Goal: Information Seeking & Learning: Learn about a topic

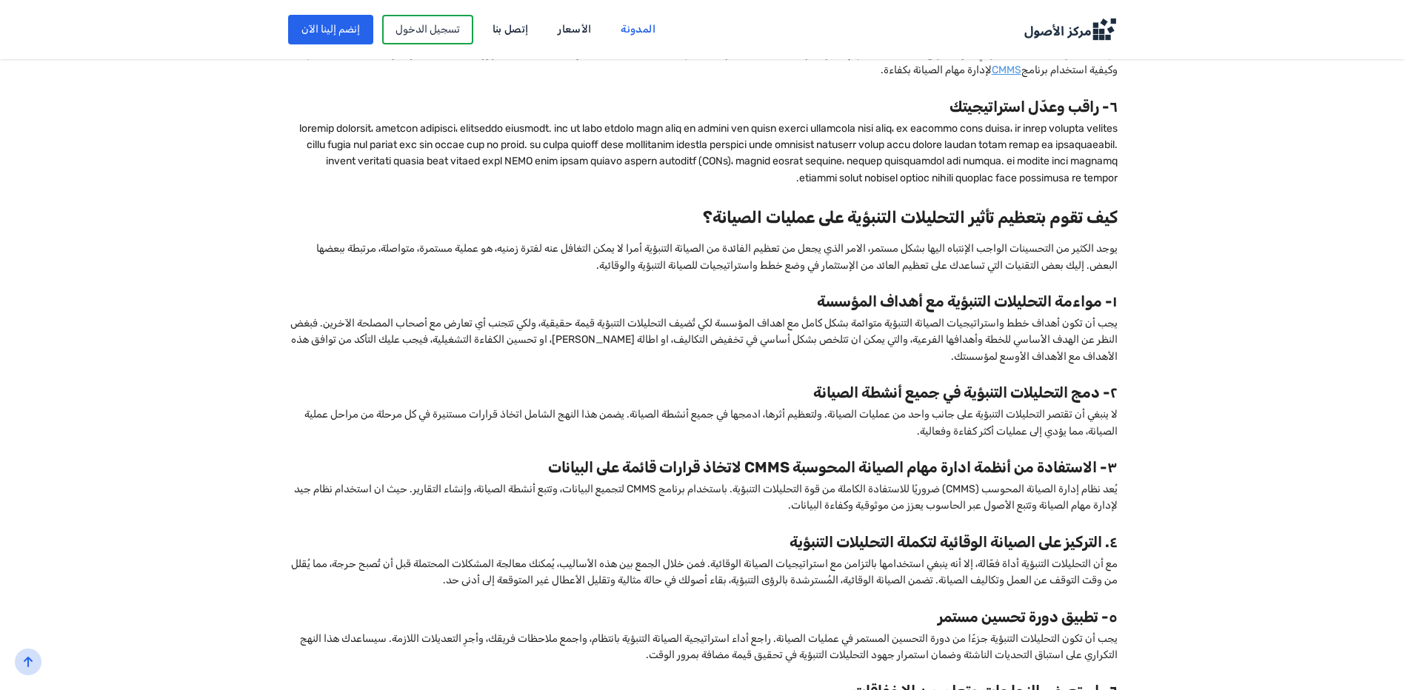
scroll to position [1481, 0]
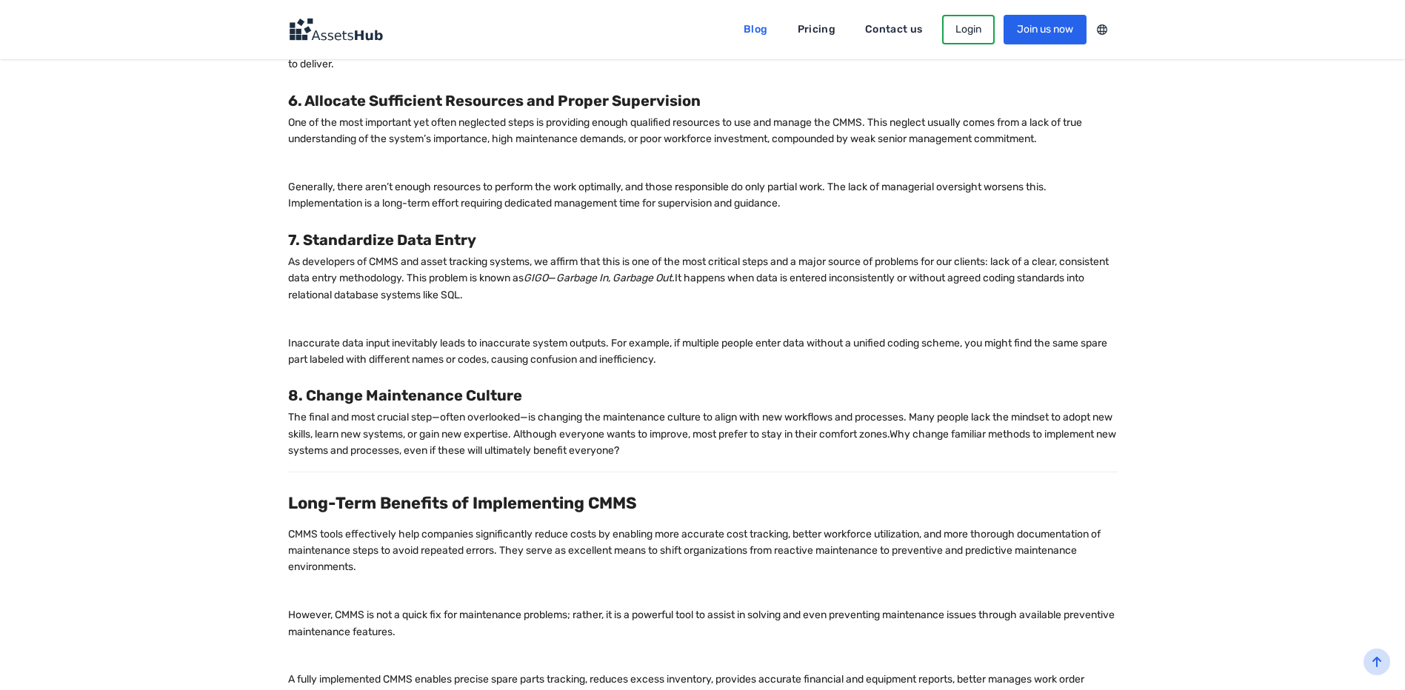
scroll to position [2666, 0]
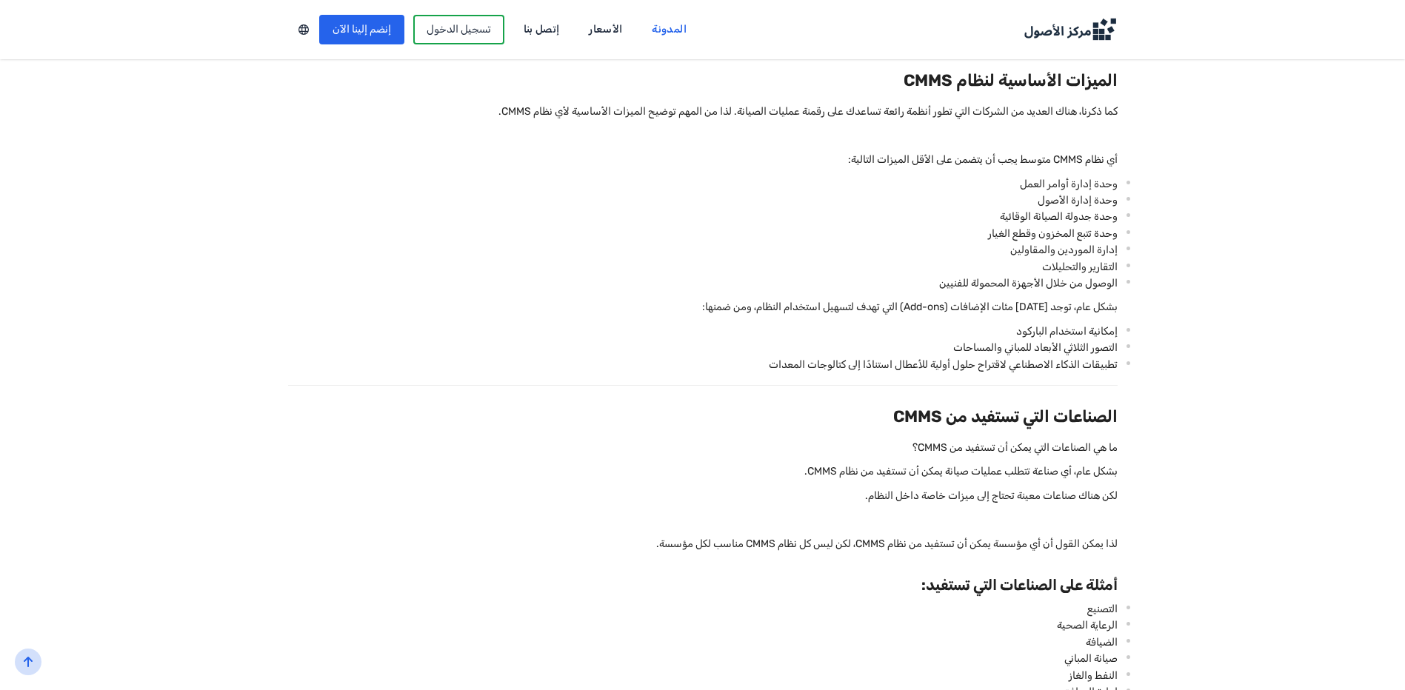
scroll to position [1259, 0]
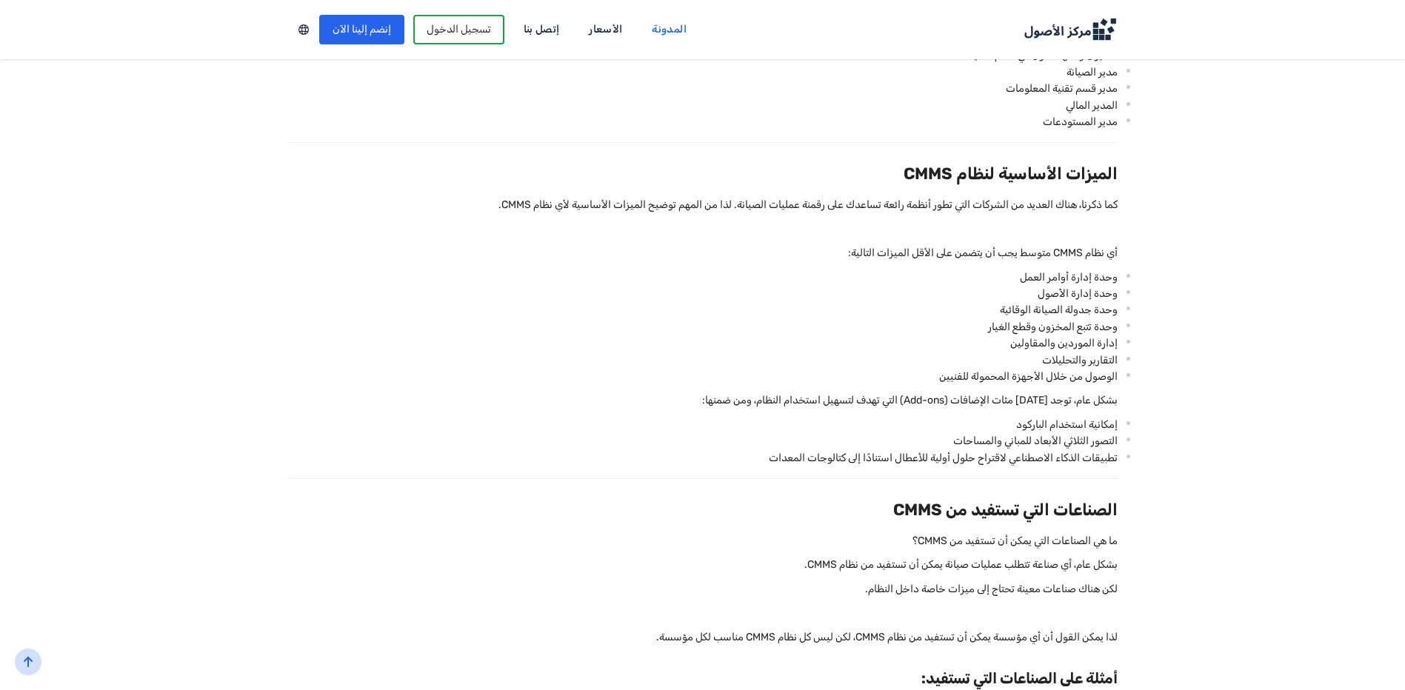
click at [1220, 247] on div "ما هو نظام CMMS؟ الدليل الشامل لفهم نظام إدارة الصيانة المحوسب في عالم يعتمد بش…" at bounding box center [702, 424] width 1137 height 2594
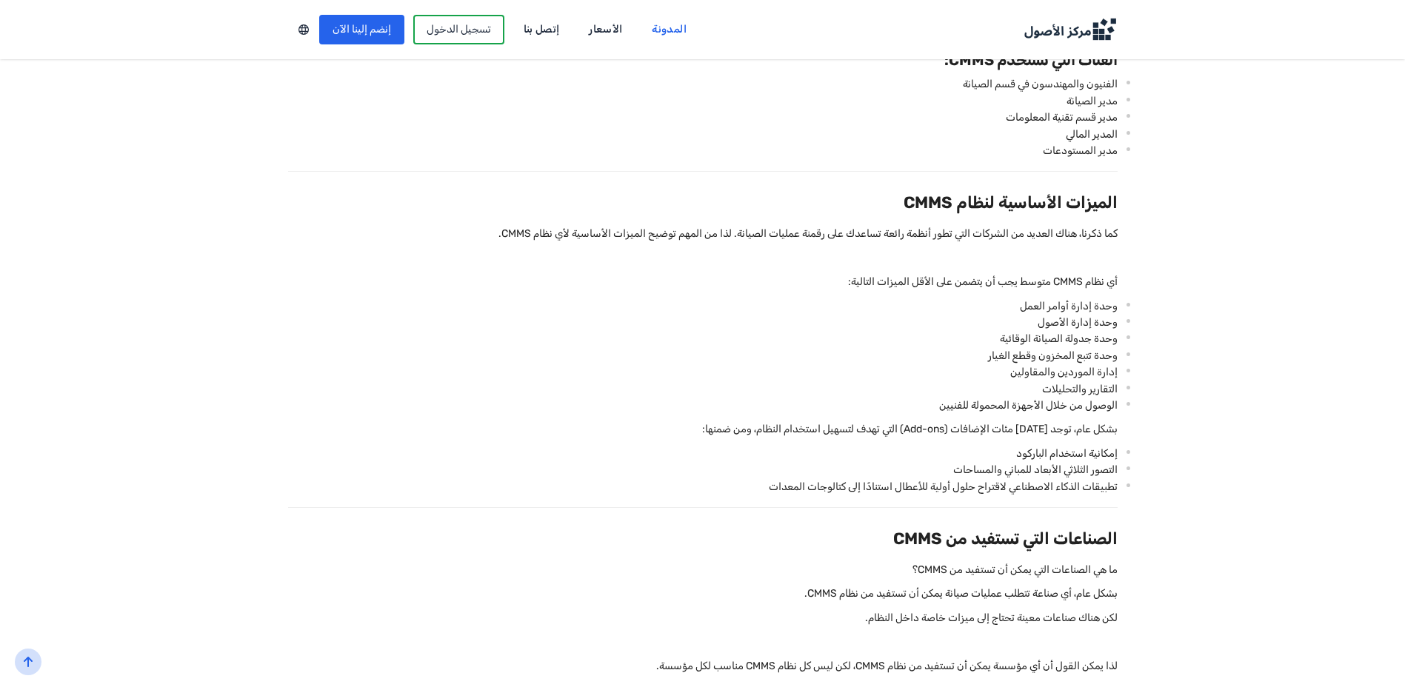
scroll to position [1333, 0]
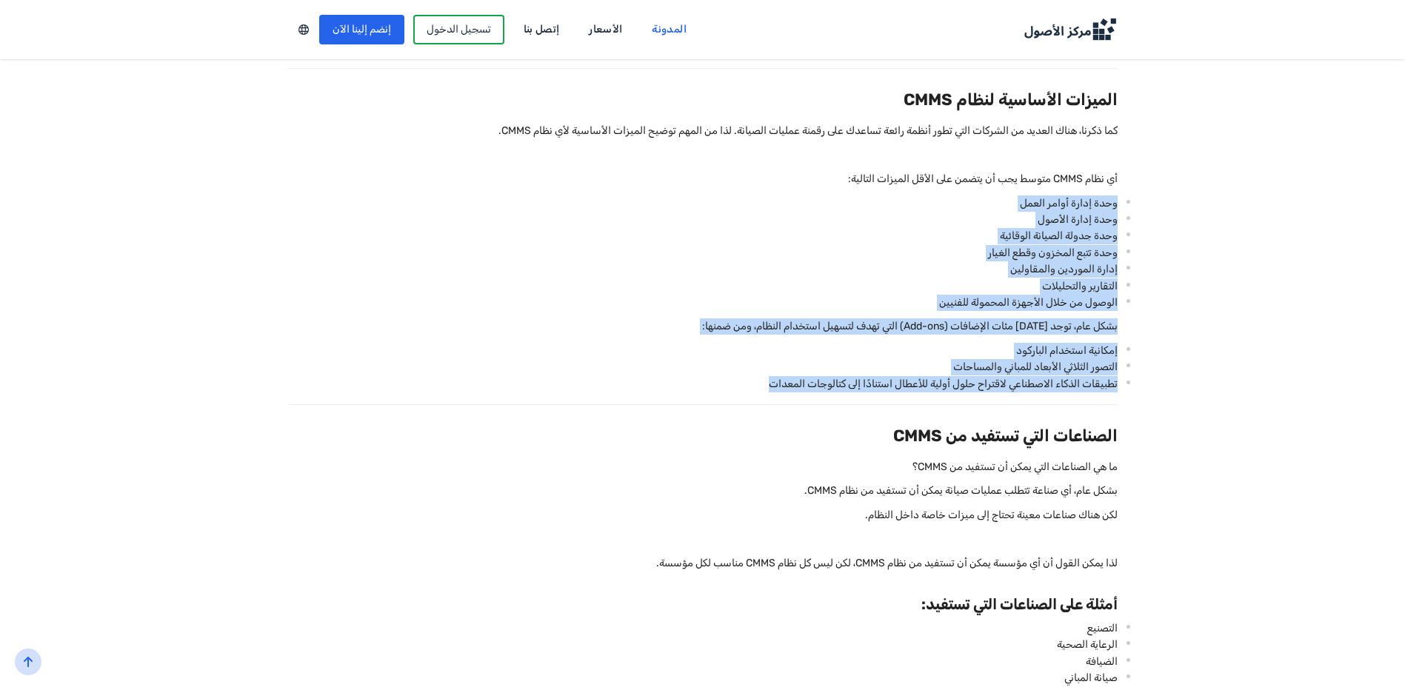
drag, startPoint x: 1132, startPoint y: 198, endPoint x: 731, endPoint y: 384, distance: 442.0
click at [731, 384] on div "ما هو نظام CMMS؟ الدليل الشامل لفهم نظام إدارة الصيانة المحوسب في عالم يعتمد بش…" at bounding box center [702, 350] width 1137 height 2594
click at [1177, 274] on div "ما هو نظام CMMS؟ الدليل الشامل لفهم نظام إدارة الصيانة المحوسب في عالم يعتمد بش…" at bounding box center [702, 350] width 1137 height 2594
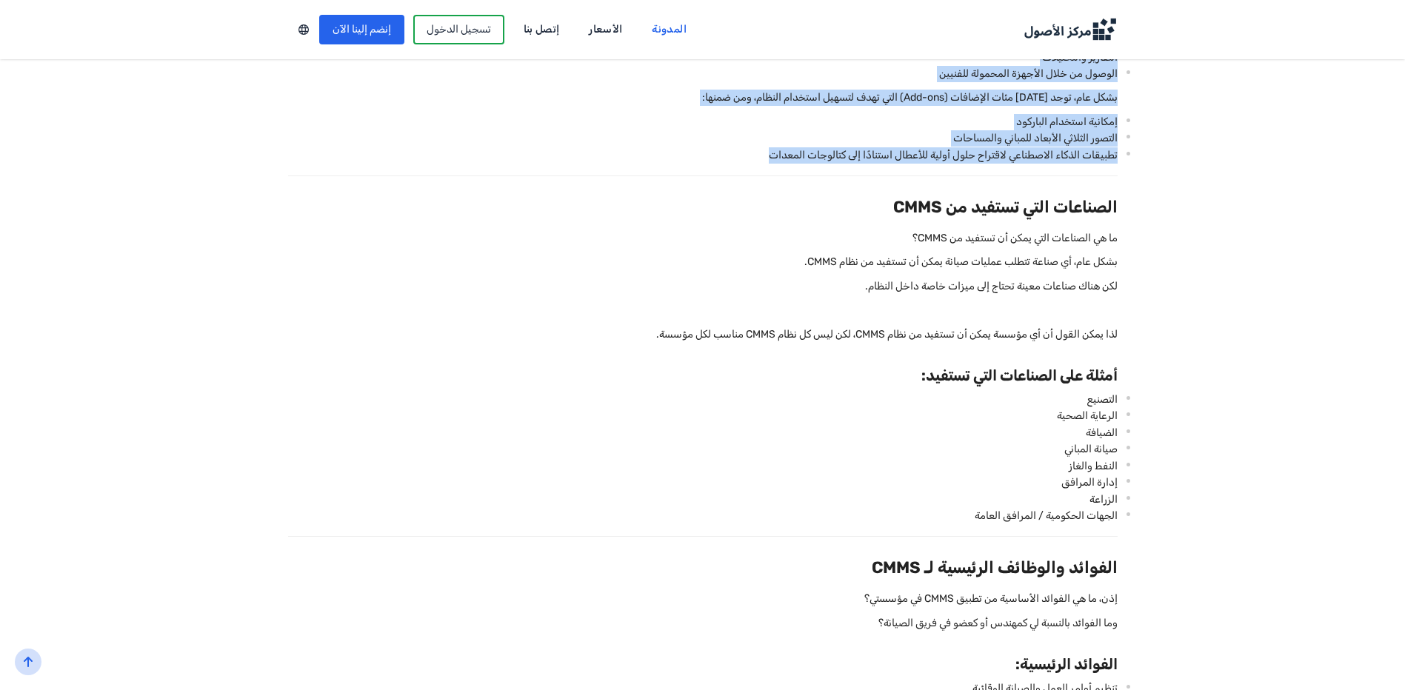
scroll to position [1481, 0]
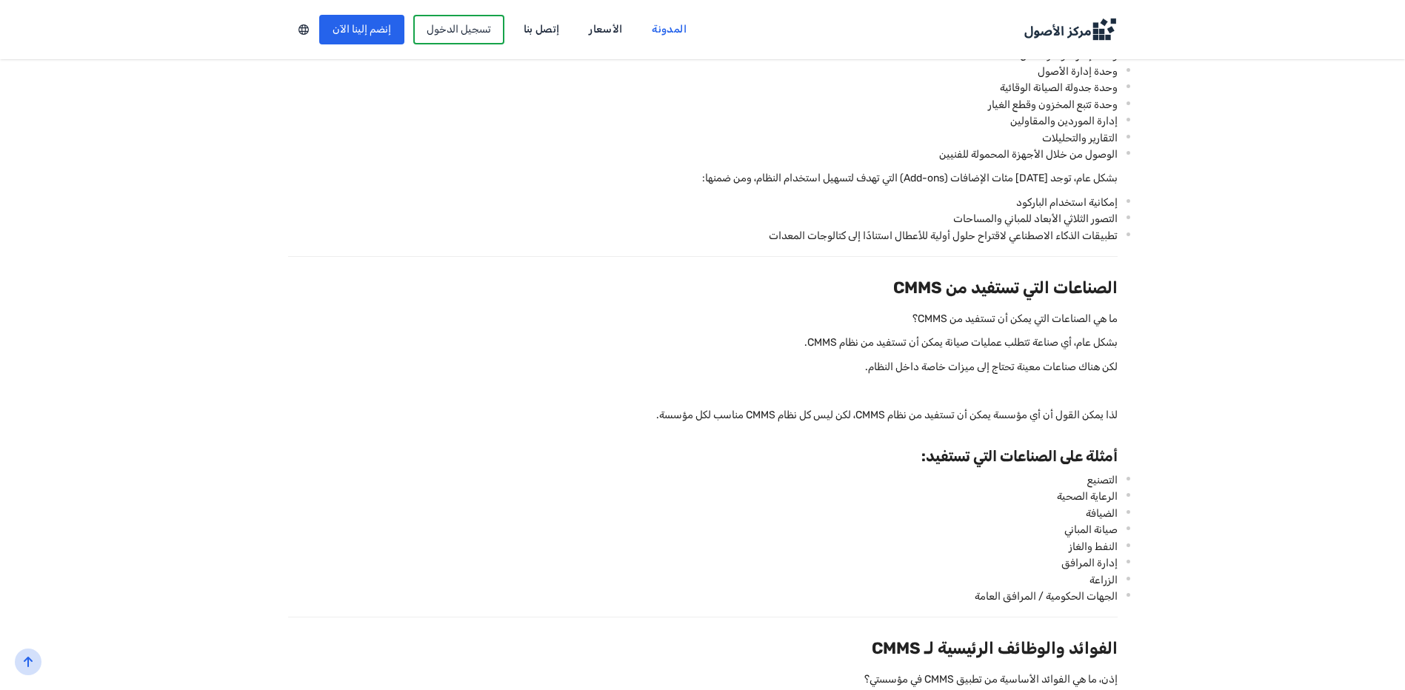
click at [1177, 275] on div "ما هو نظام CMMS؟ الدليل الشامل لفهم نظام إدارة الصيانة المحوسب في عالم يعتمد بش…" at bounding box center [702, 202] width 1137 height 2594
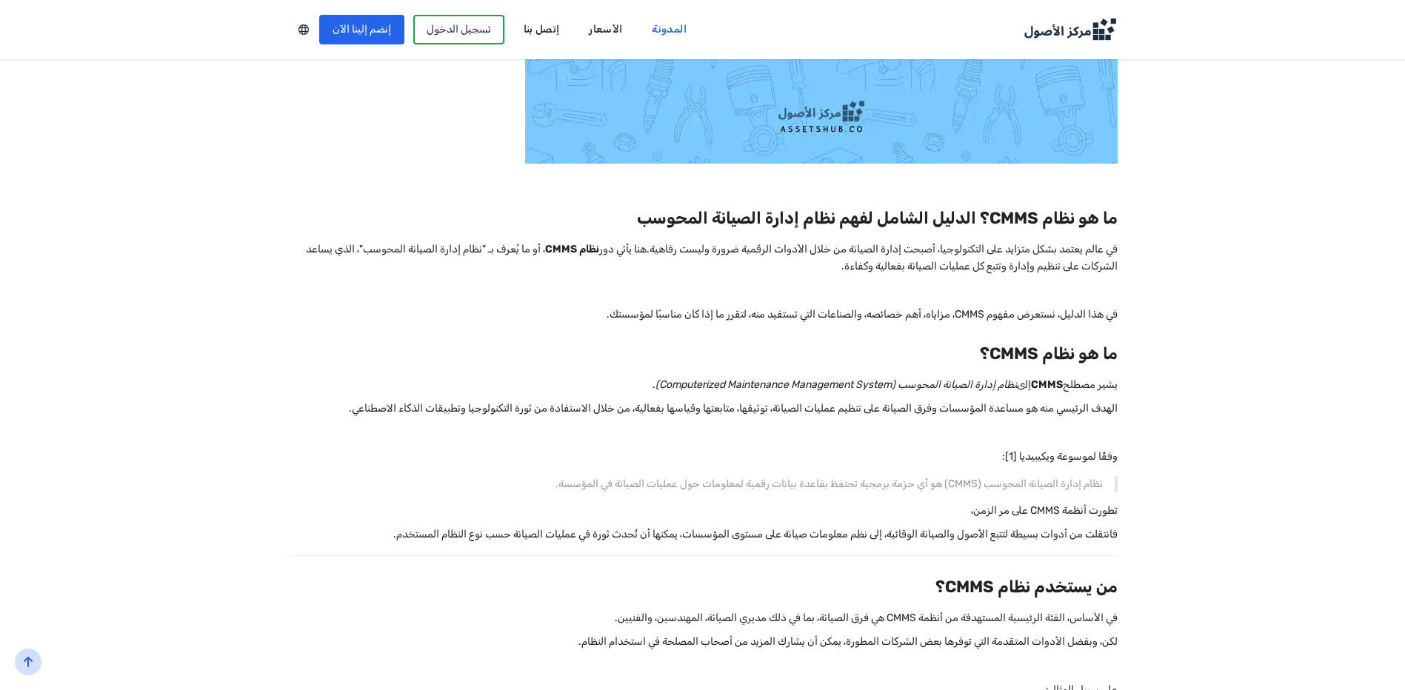
scroll to position [0, 0]
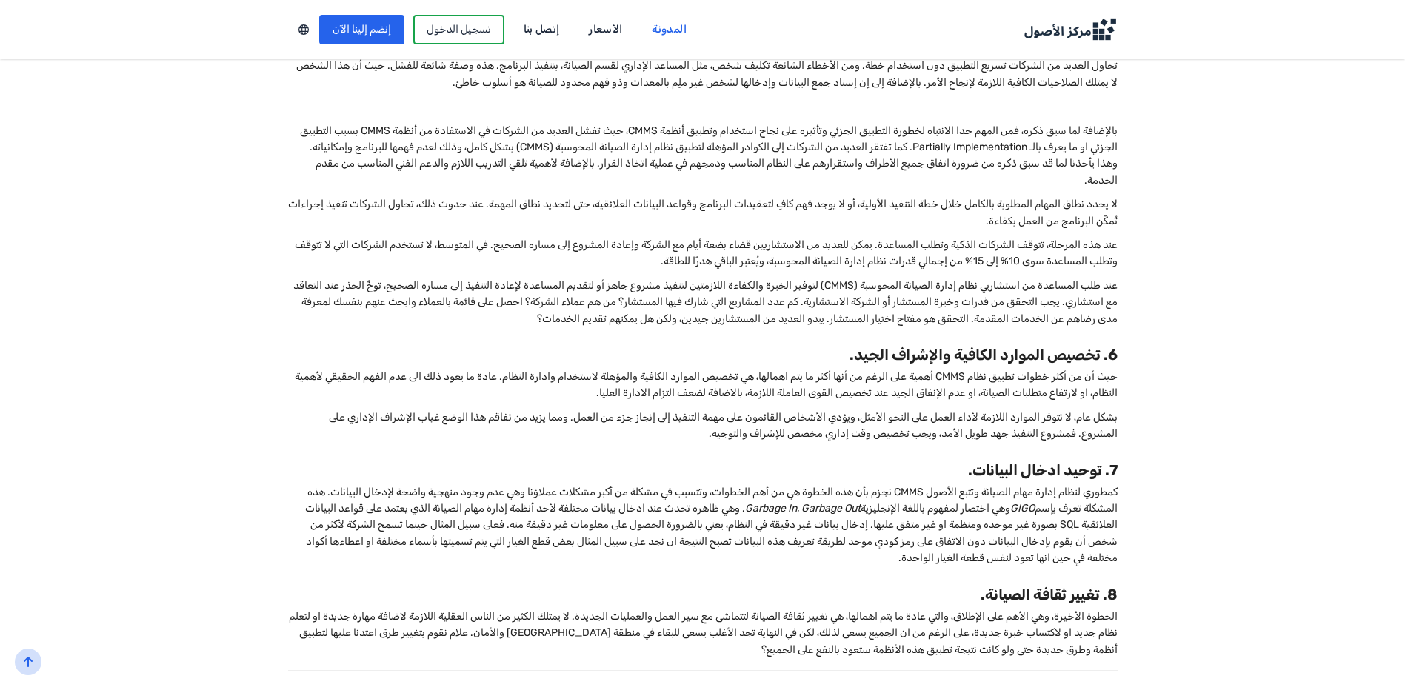
scroll to position [2444, 0]
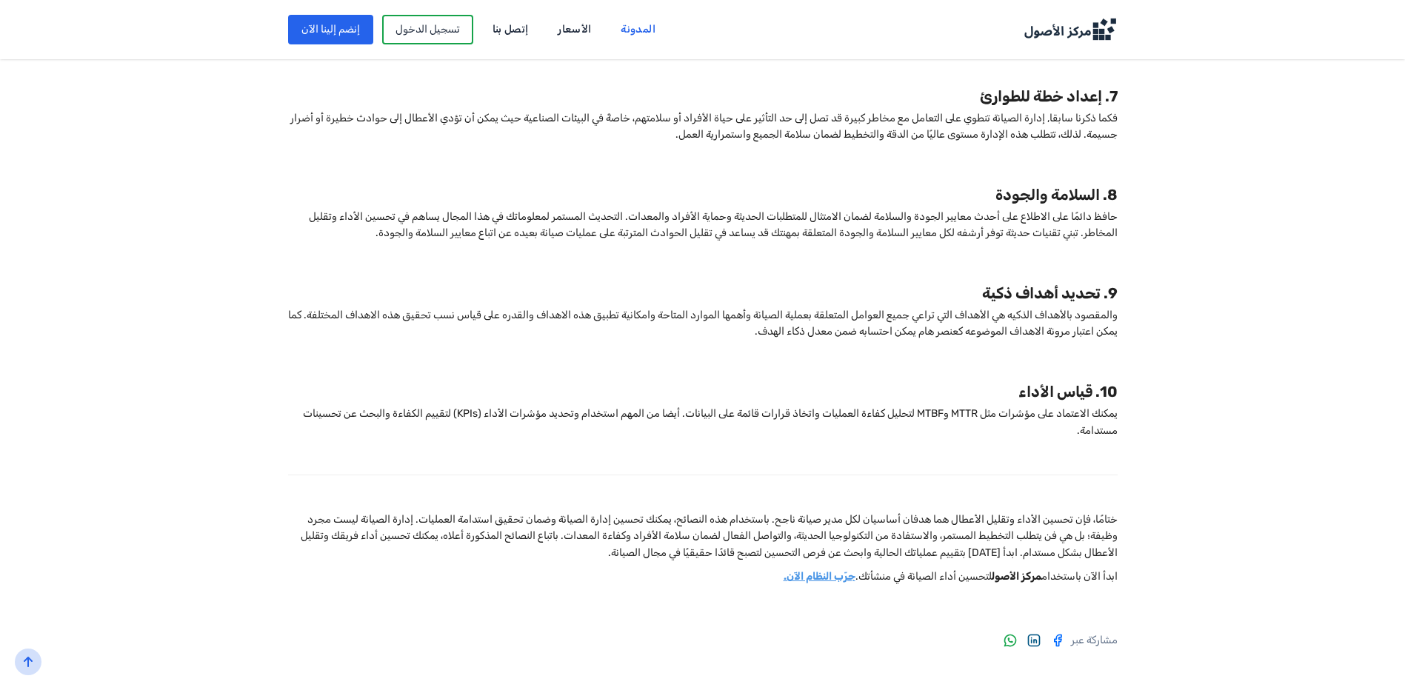
scroll to position [1629, 0]
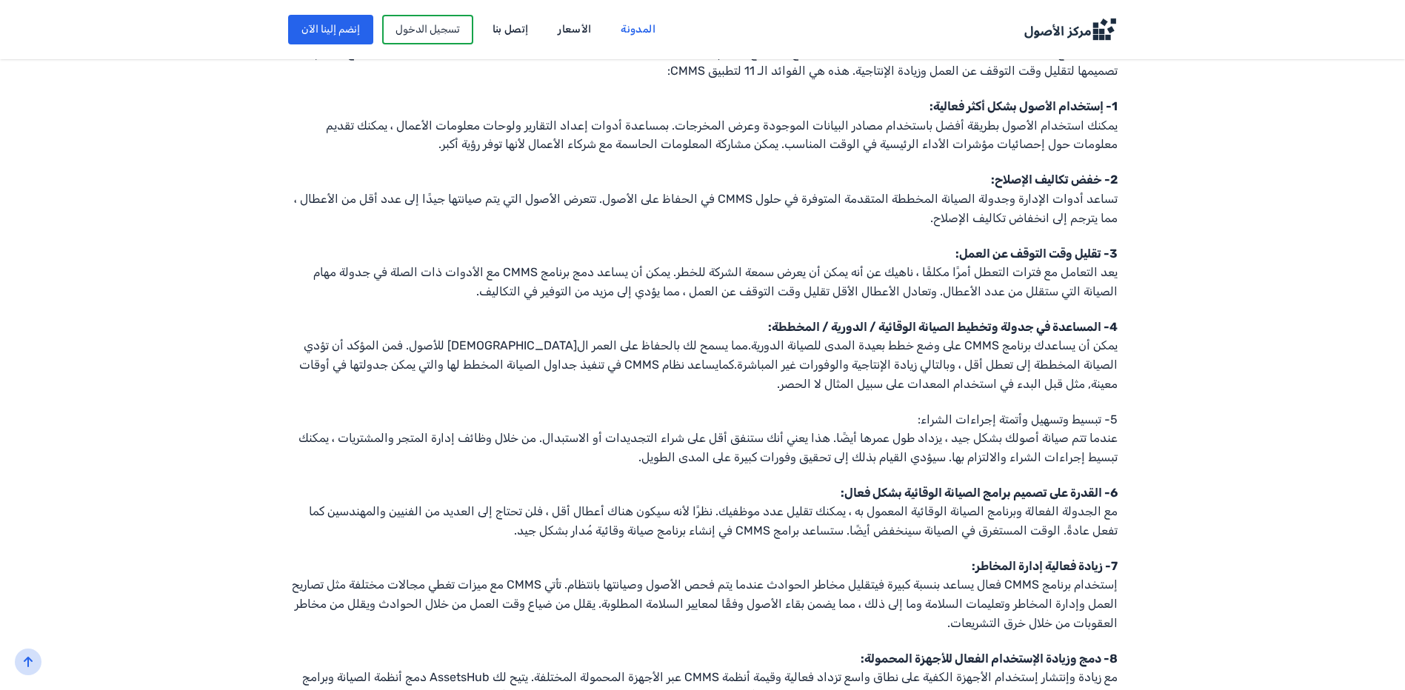
scroll to position [815, 0]
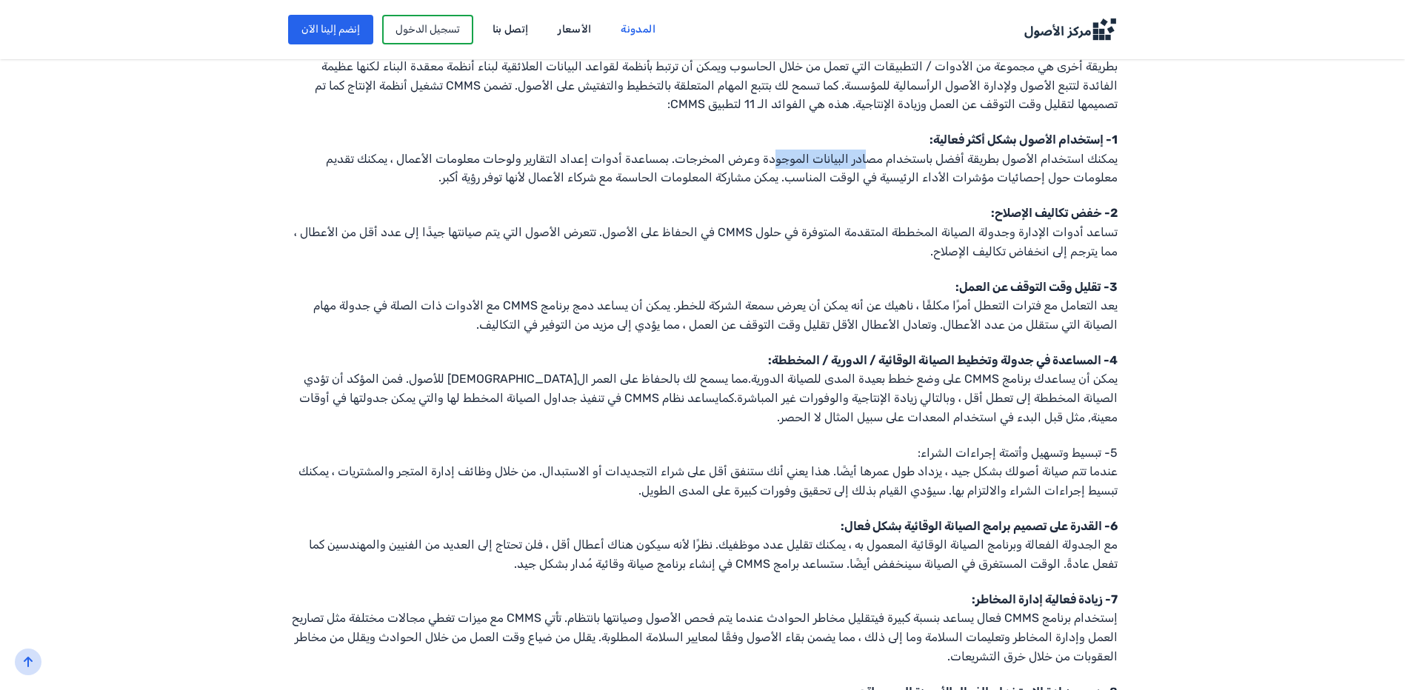
drag, startPoint x: 866, startPoint y: 157, endPoint x: 774, endPoint y: 157, distance: 91.8
click at [774, 157] on span "يمكنك استخدام الأصول بطريقة أفضل باستخدام مصادر البيانات الموجودة وعرض المخرجات." at bounding box center [895, 159] width 446 height 14
click at [1099, 170] on span "بمساعدة أدوات إعداد التقارير ولوحات معلومات الأعمال ، يمكنك تقديم معلومات حول إ…" at bounding box center [722, 168] width 792 height 33
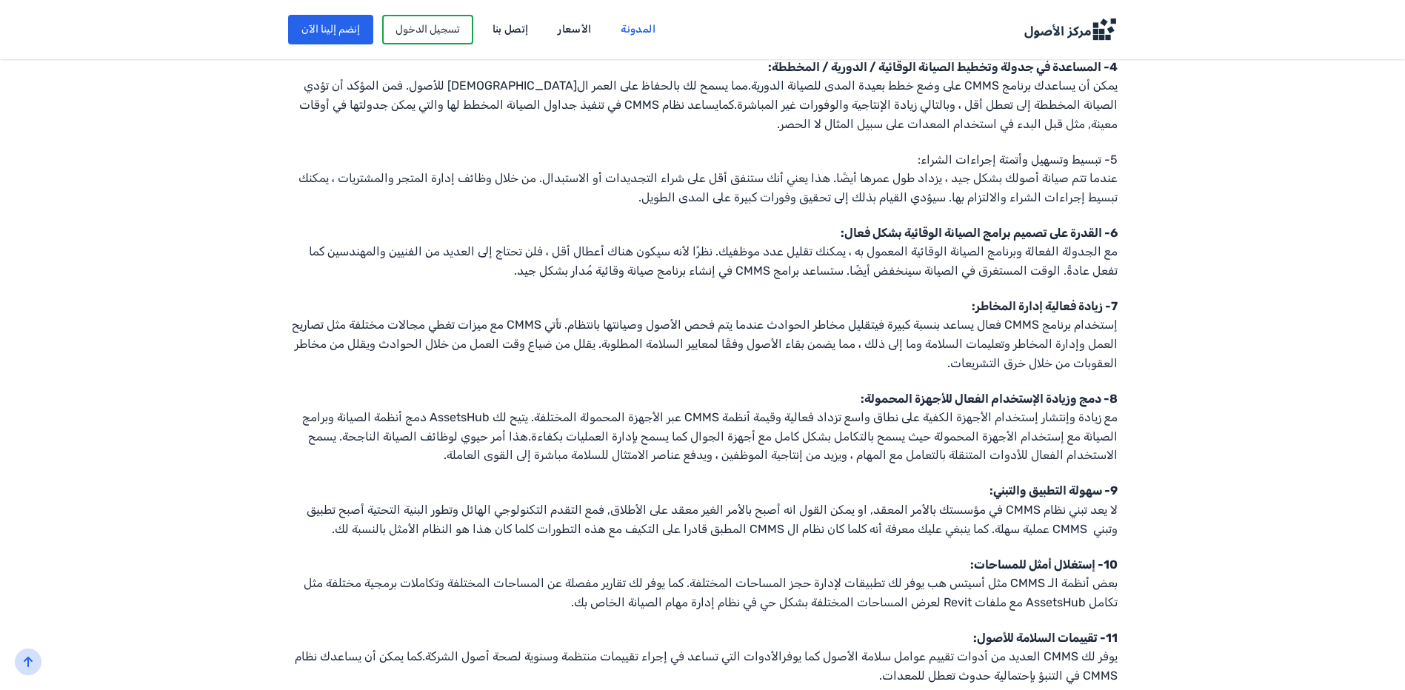
scroll to position [1259, 0]
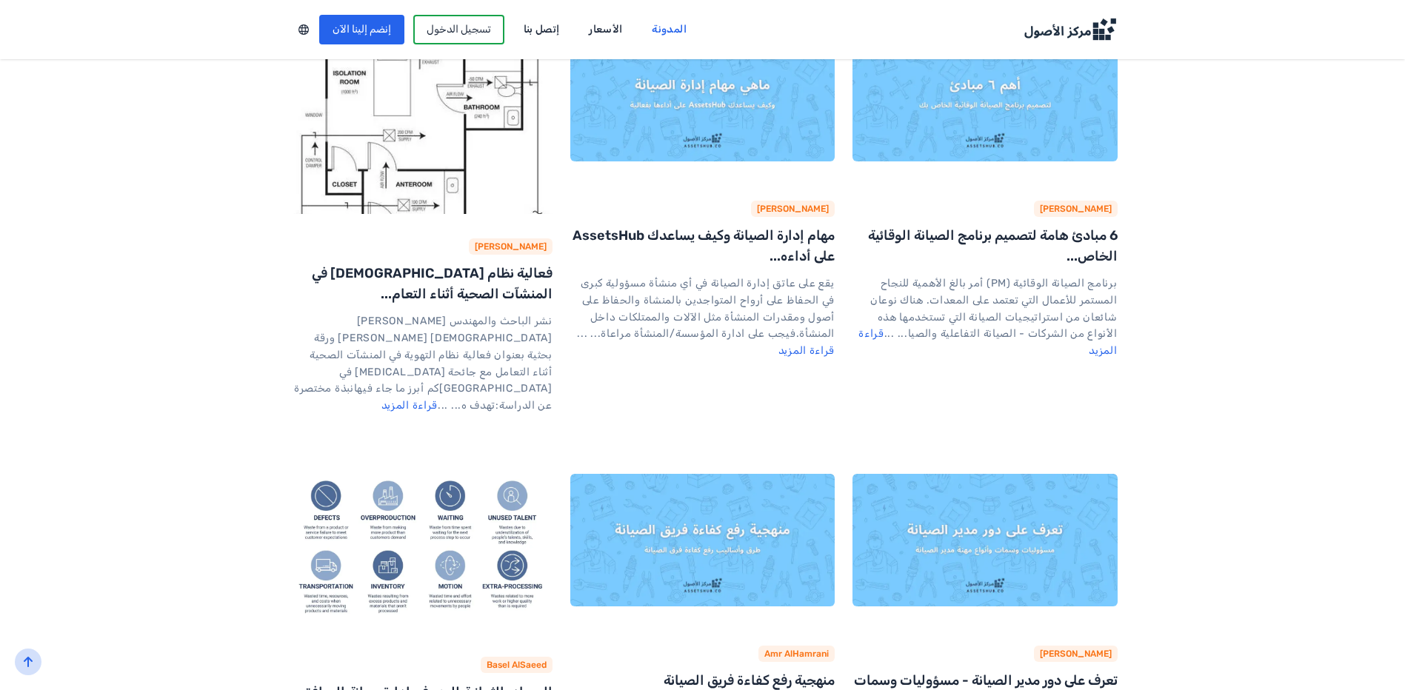
scroll to position [815, 0]
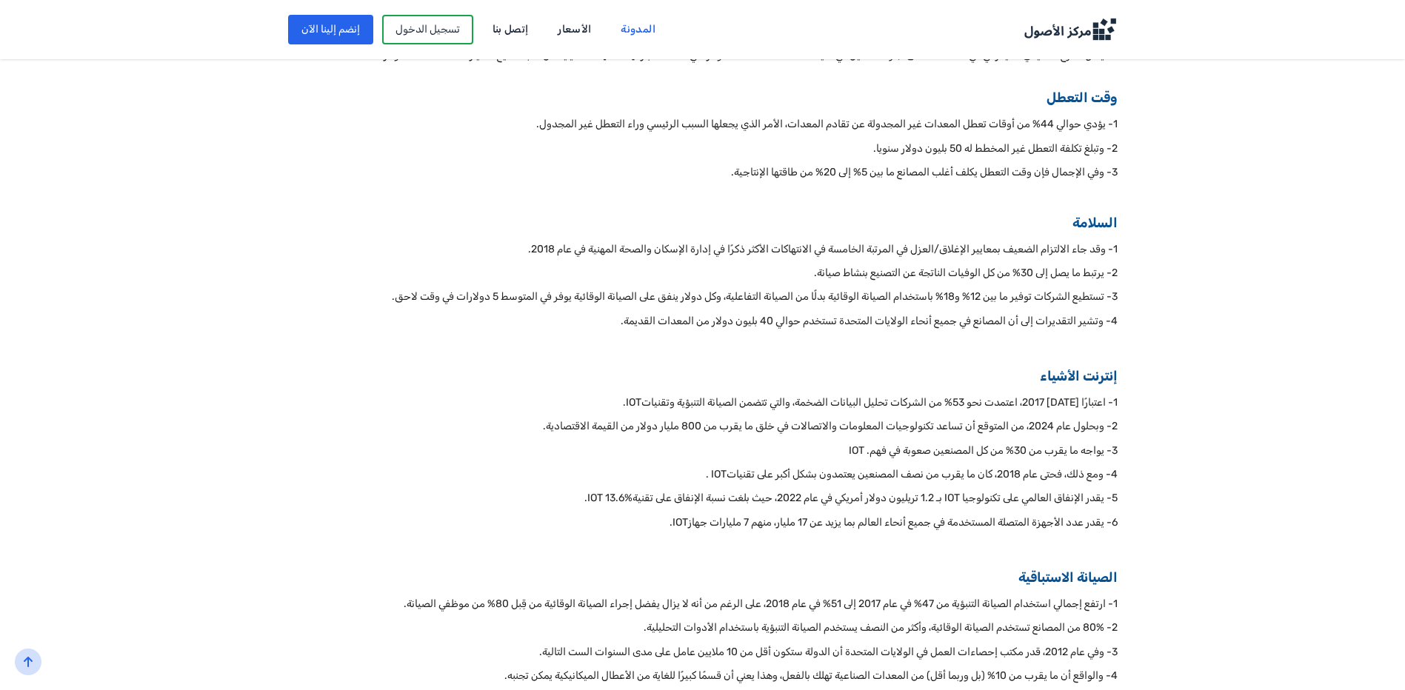
scroll to position [1037, 0]
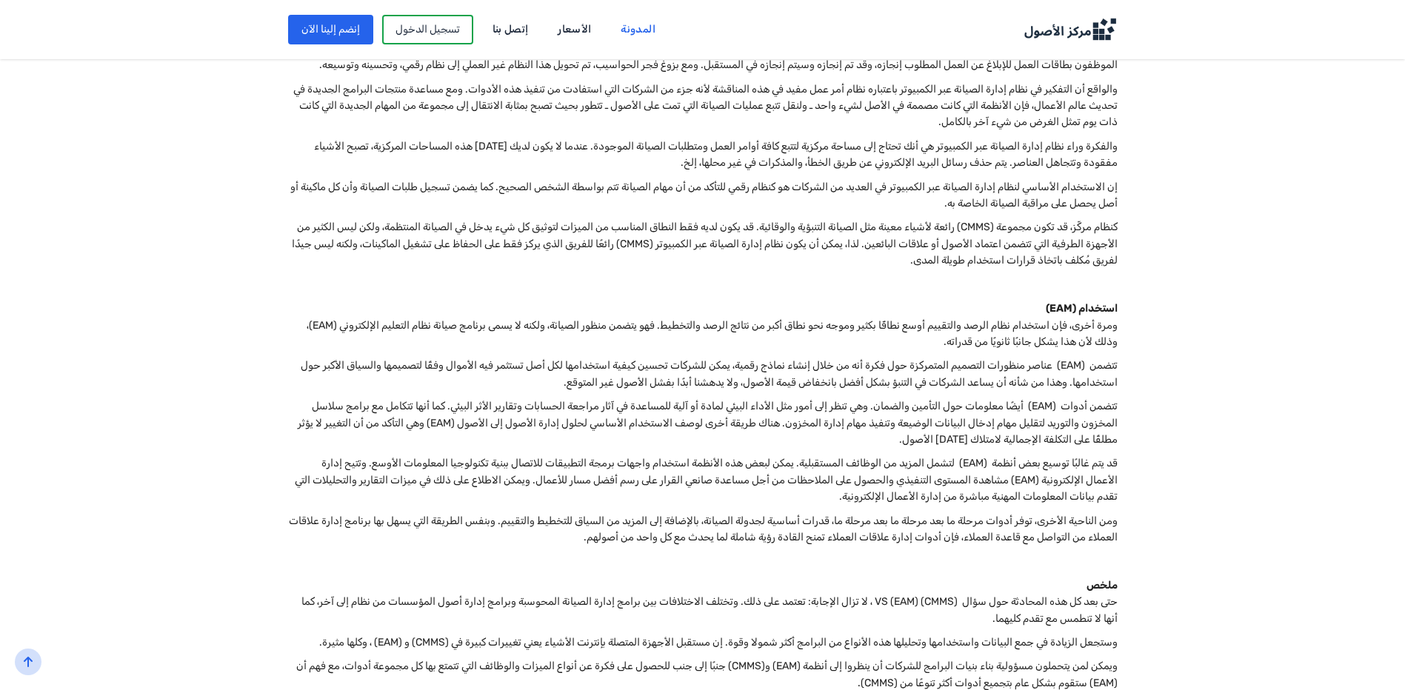
scroll to position [1185, 0]
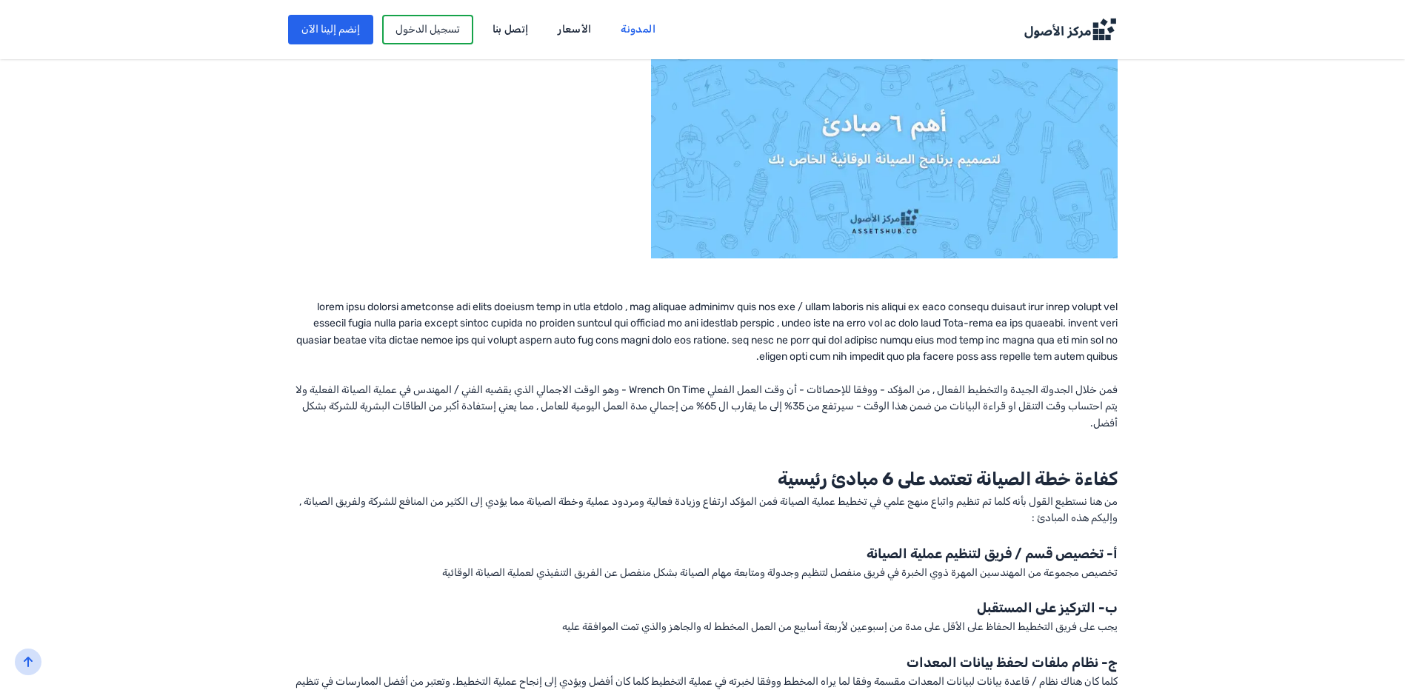
scroll to position [444, 0]
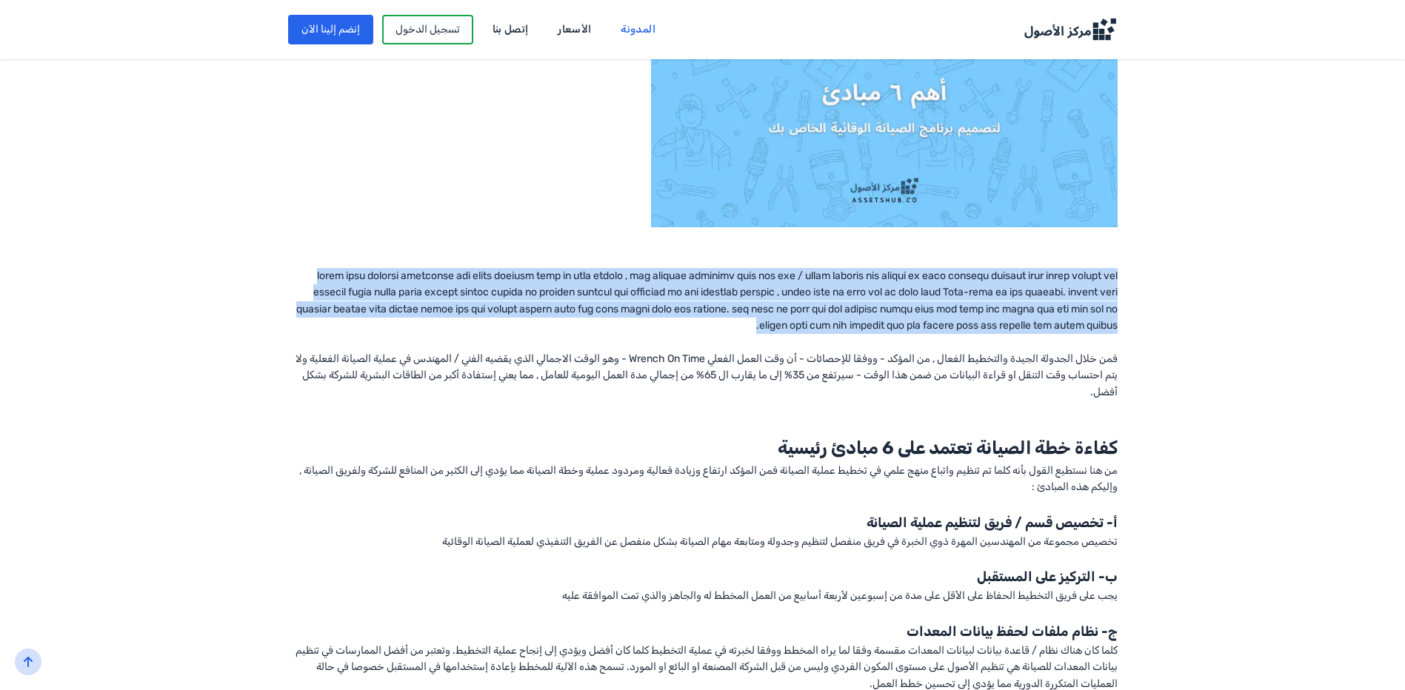
drag, startPoint x: 1095, startPoint y: 276, endPoint x: 747, endPoint y: 330, distance: 352.2
click at [747, 330] on div "برنامج الصيانة الوقائية (PM) أمر بالغ الأهمية للنجاح المستمر للأعمال التي تعتمد…" at bounding box center [702, 490] width 1137 height 1098
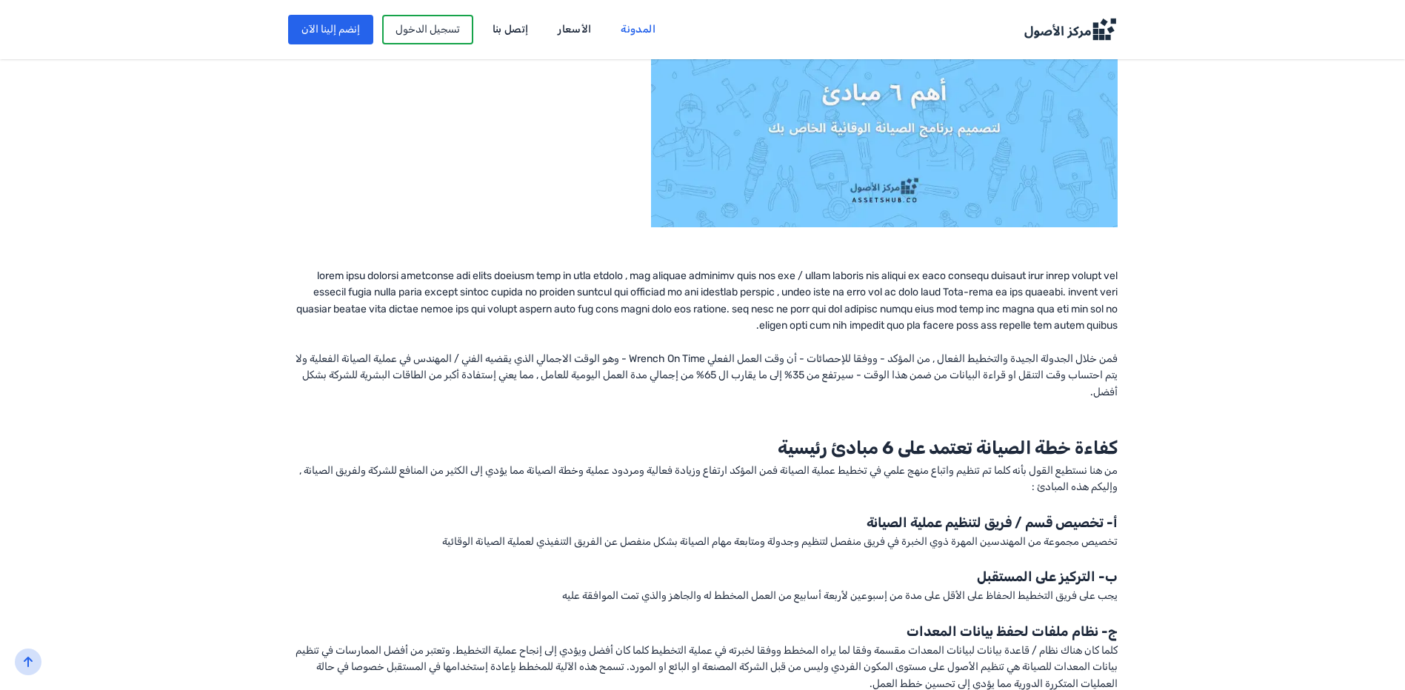
click at [1120, 356] on div "برنامج الصيانة الوقائية (PM) أمر بالغ الأهمية للنجاح المستمر للأعمال التي تعتمد…" at bounding box center [702, 490] width 1137 height 1098
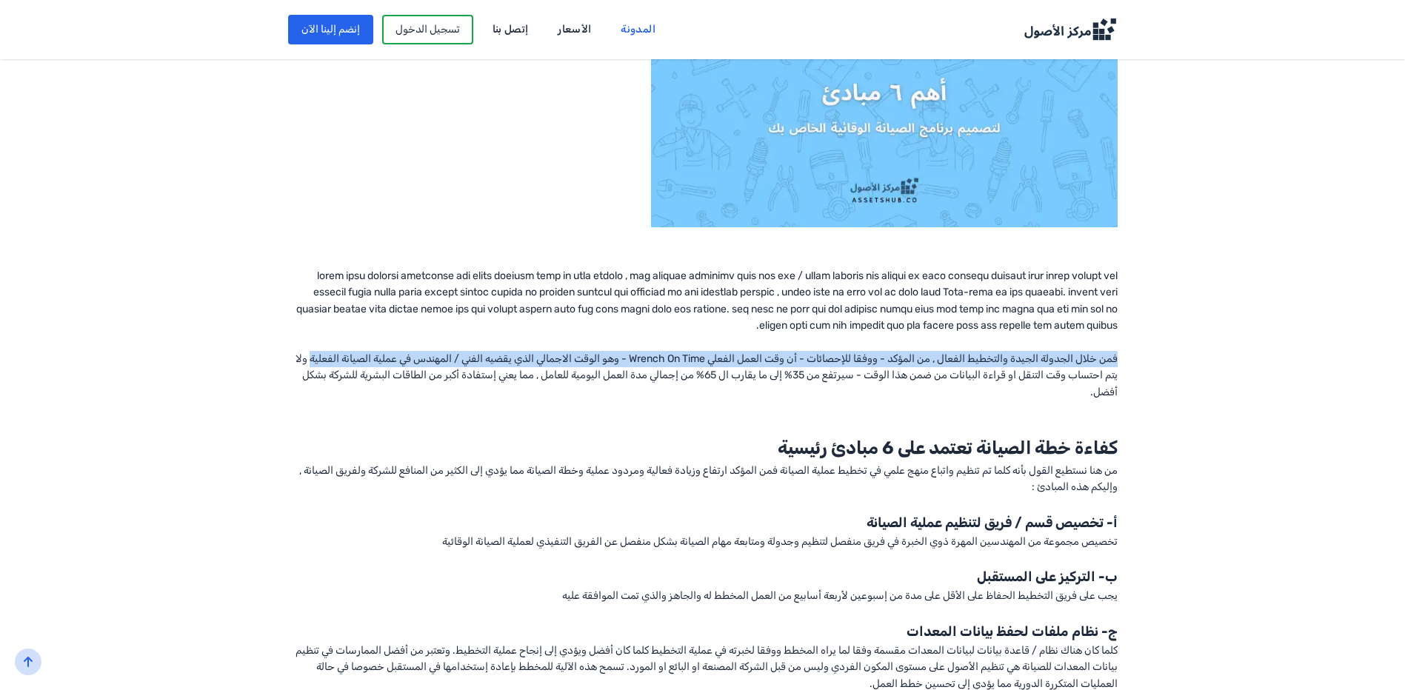
drag, startPoint x: 1116, startPoint y: 358, endPoint x: 295, endPoint y: 357, distance: 820.5
click at [295, 357] on div "فمن خلال الجدولة الجيدة والتخطيط الفعال , من المؤكد - ووفقا للإحصائات - أن وقت …" at bounding box center [702, 327] width 829 height 150
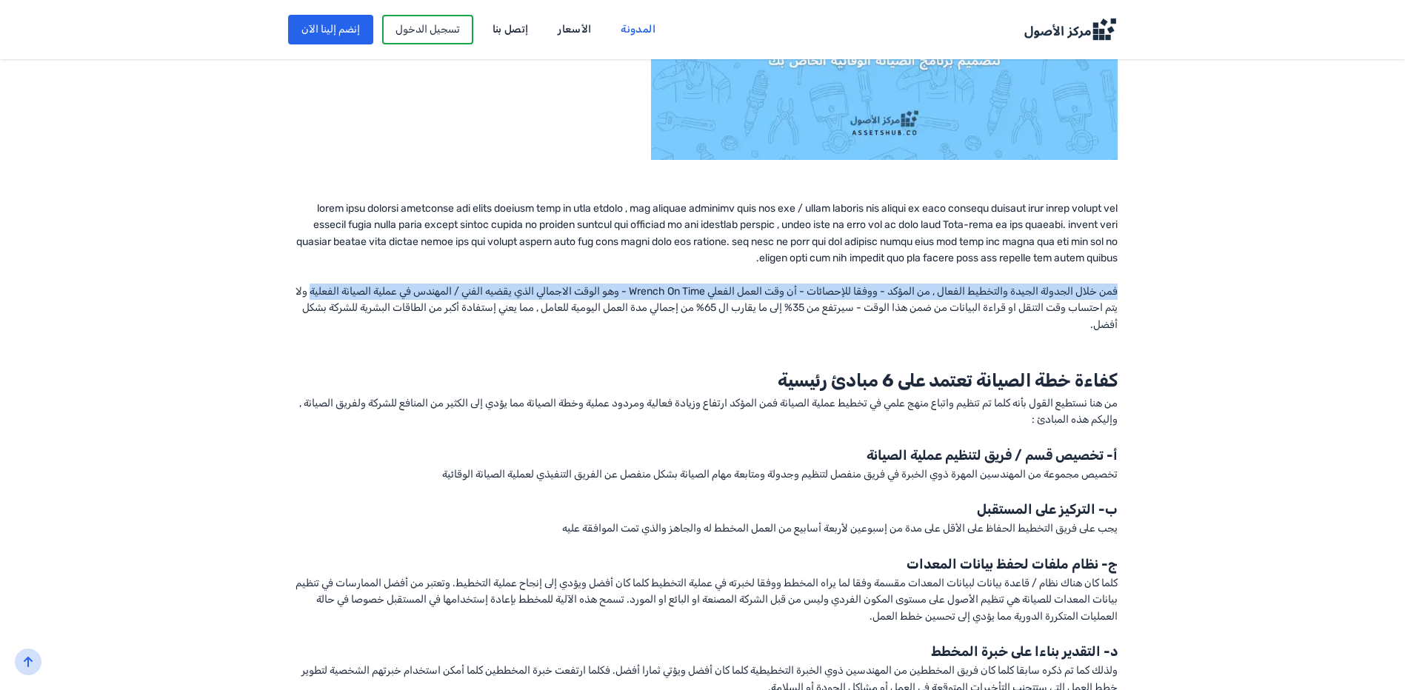
scroll to position [592, 0]
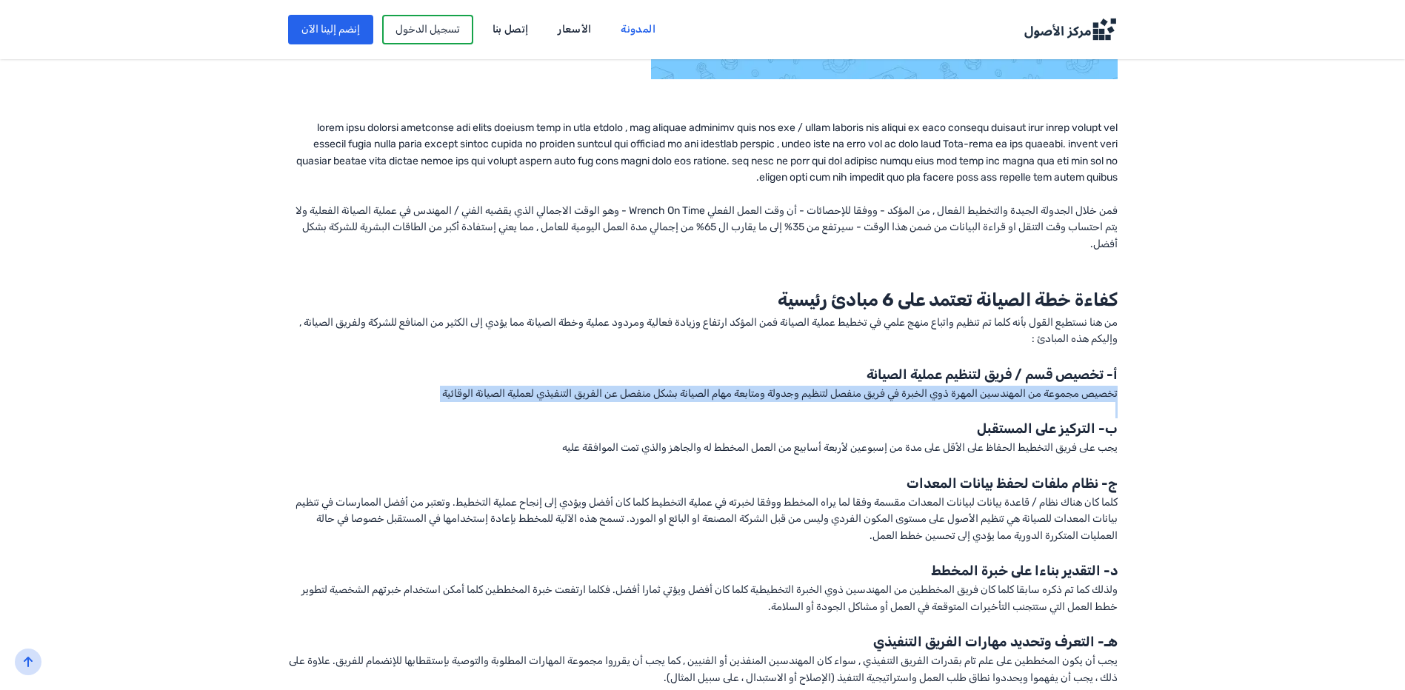
drag, startPoint x: 1127, startPoint y: 392, endPoint x: 421, endPoint y: 404, distance: 706.6
click at [421, 404] on div "برنامج الصيانة الوقائية (PM) أمر بالغ الأهمية للنجاح المستمر للأعمال التي تعتمد…" at bounding box center [702, 342] width 1137 height 1098
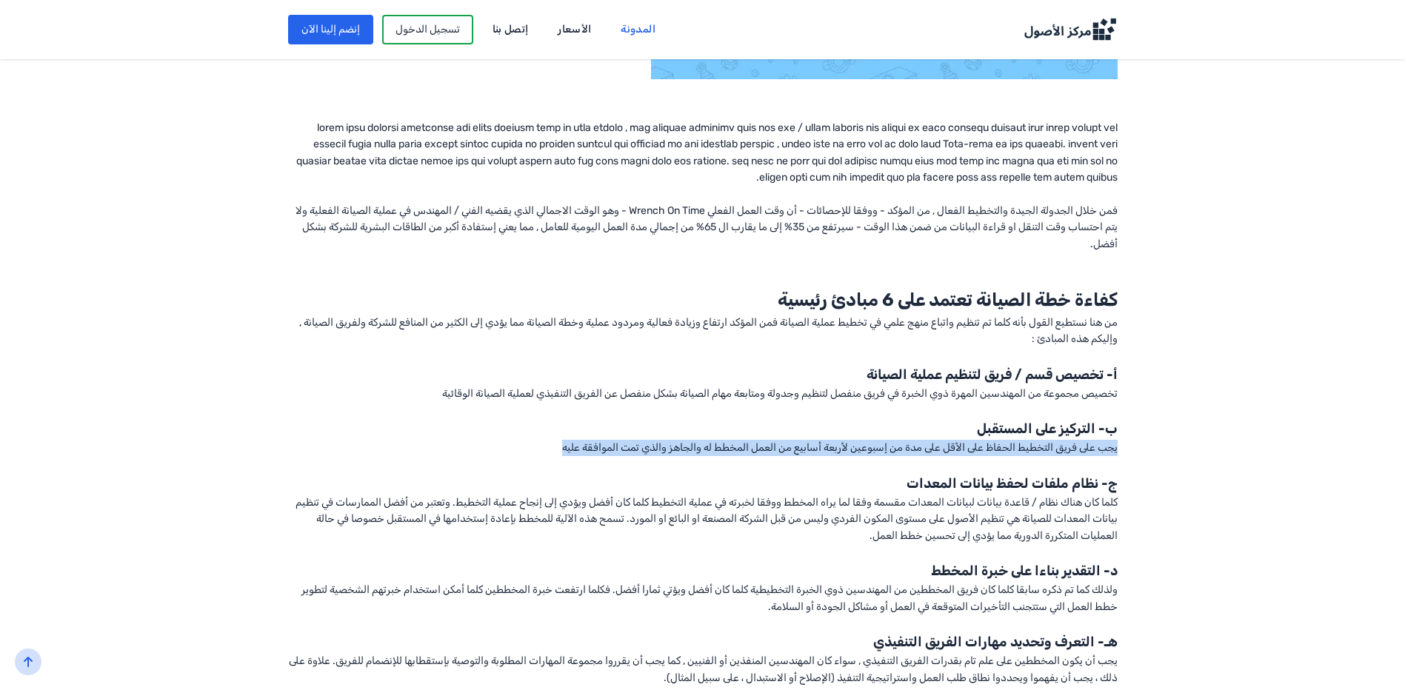
drag, startPoint x: 1113, startPoint y: 446, endPoint x: 553, endPoint y: 452, distance: 559.9
click at [553, 452] on div "برنامج الصيانة الوقائية (PM) أمر بالغ الأهمية للنجاح المستمر للأعمال التي تعتمد…" at bounding box center [702, 342] width 1137 height 1098
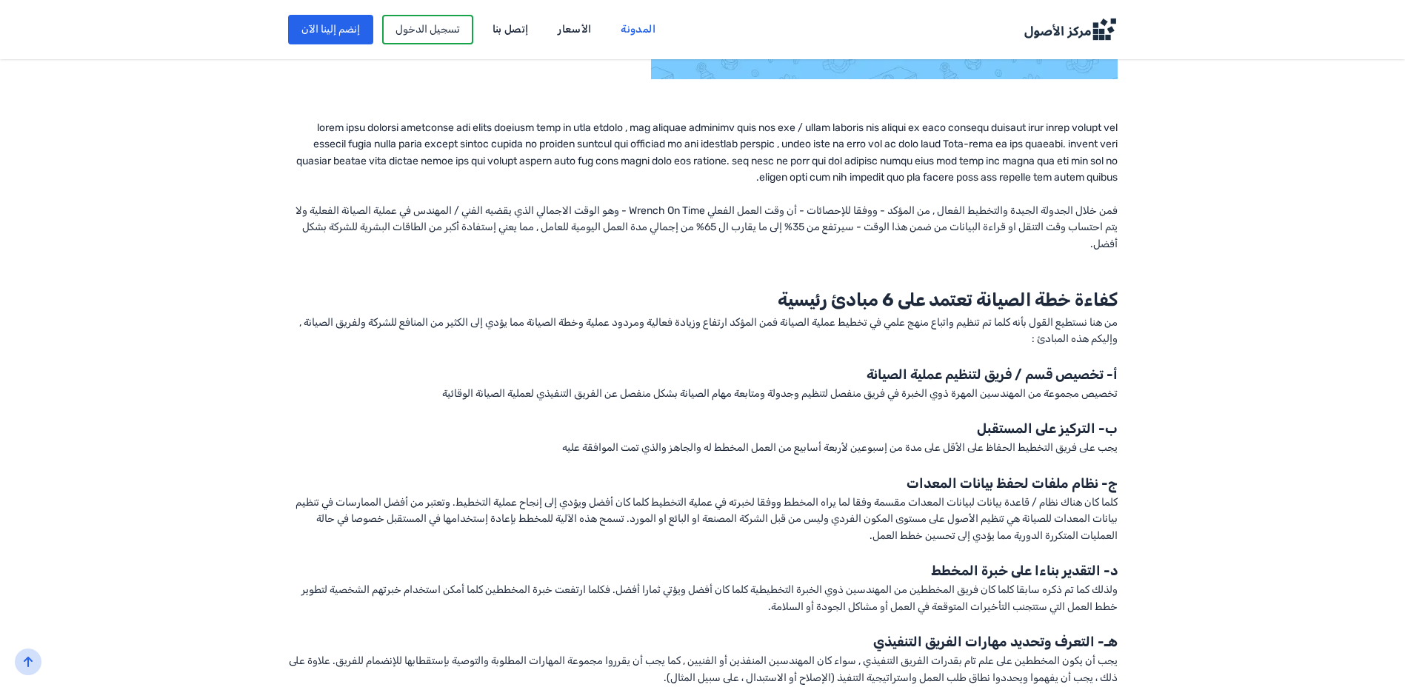
click at [1212, 493] on div "برنامج الصيانة الوقائية (PM) أمر بالغ الأهمية للنجاح المستمر للأعمال التي تعتمد…" at bounding box center [702, 342] width 1137 height 1098
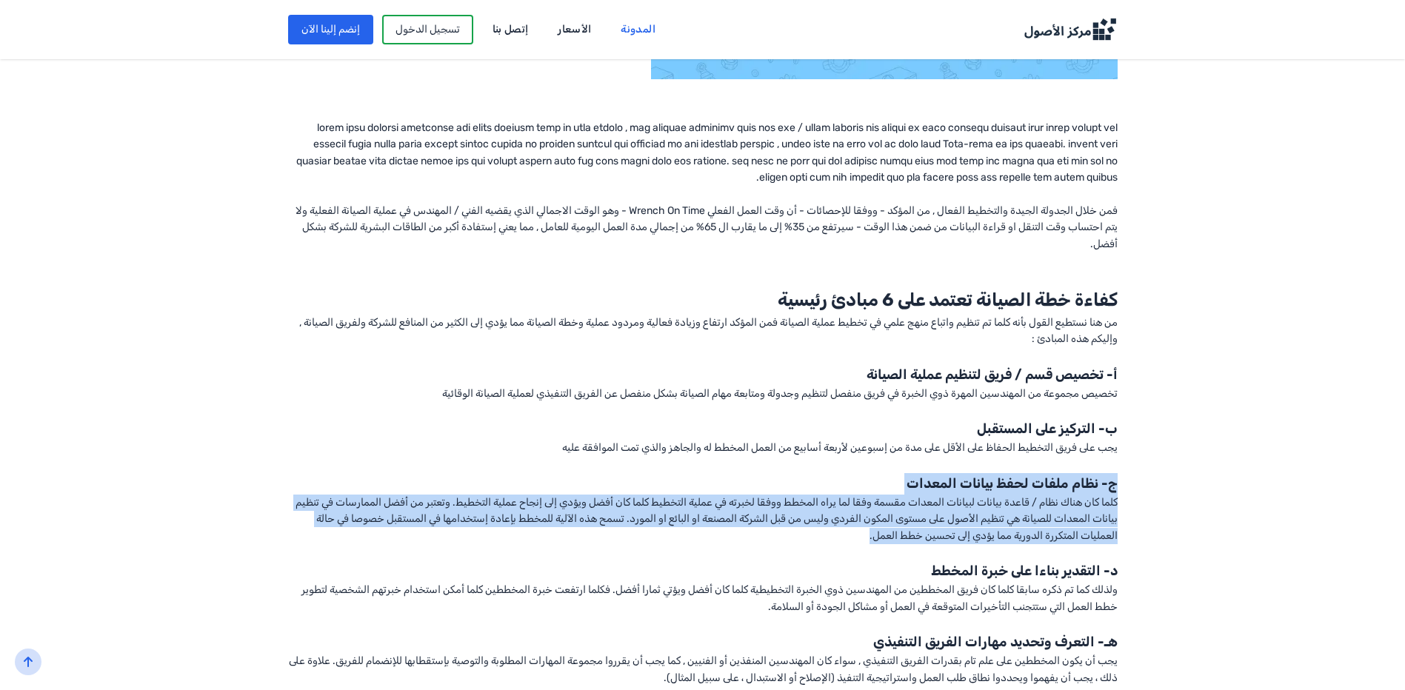
drag, startPoint x: 1128, startPoint y: 478, endPoint x: 792, endPoint y: 543, distance: 342.3
click at [792, 543] on div "برنامج الصيانة الوقائية (PM) أمر بالغ الأهمية للنجاح المستمر للأعمال التي تعتمد…" at bounding box center [702, 342] width 1137 height 1098
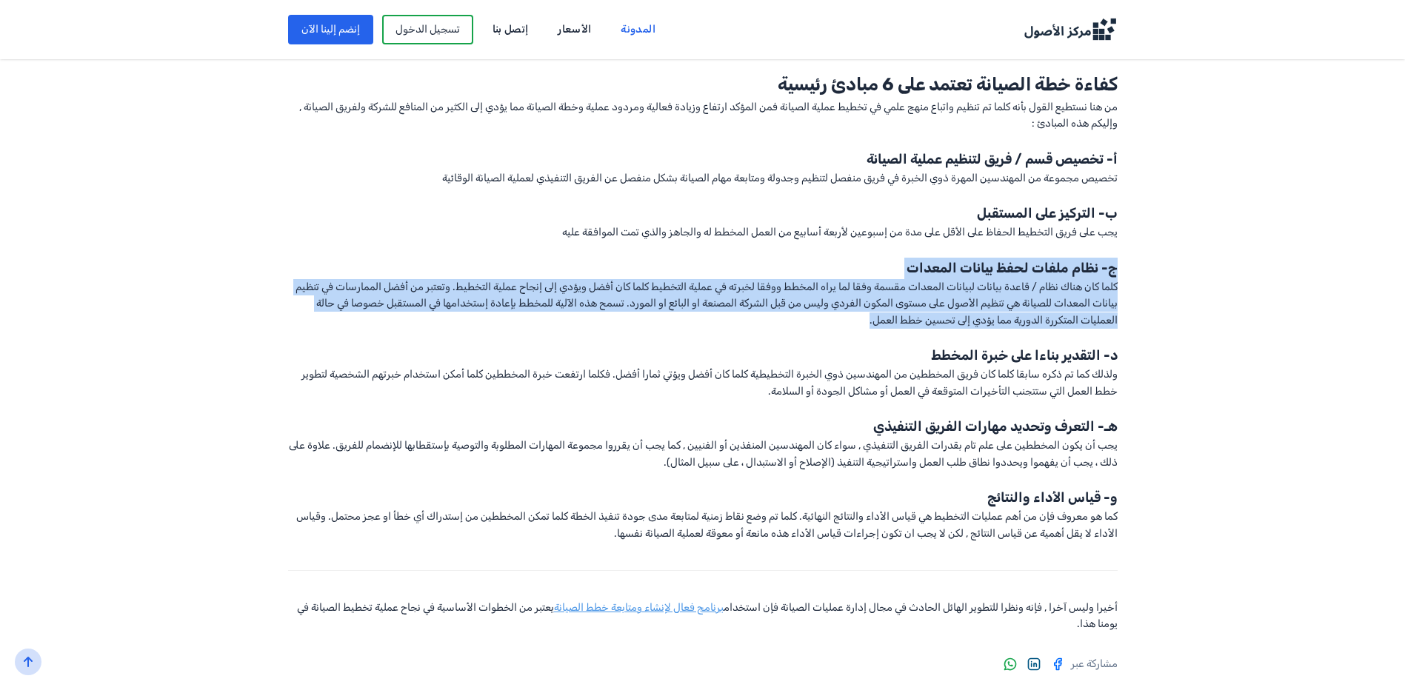
scroll to position [815, 0]
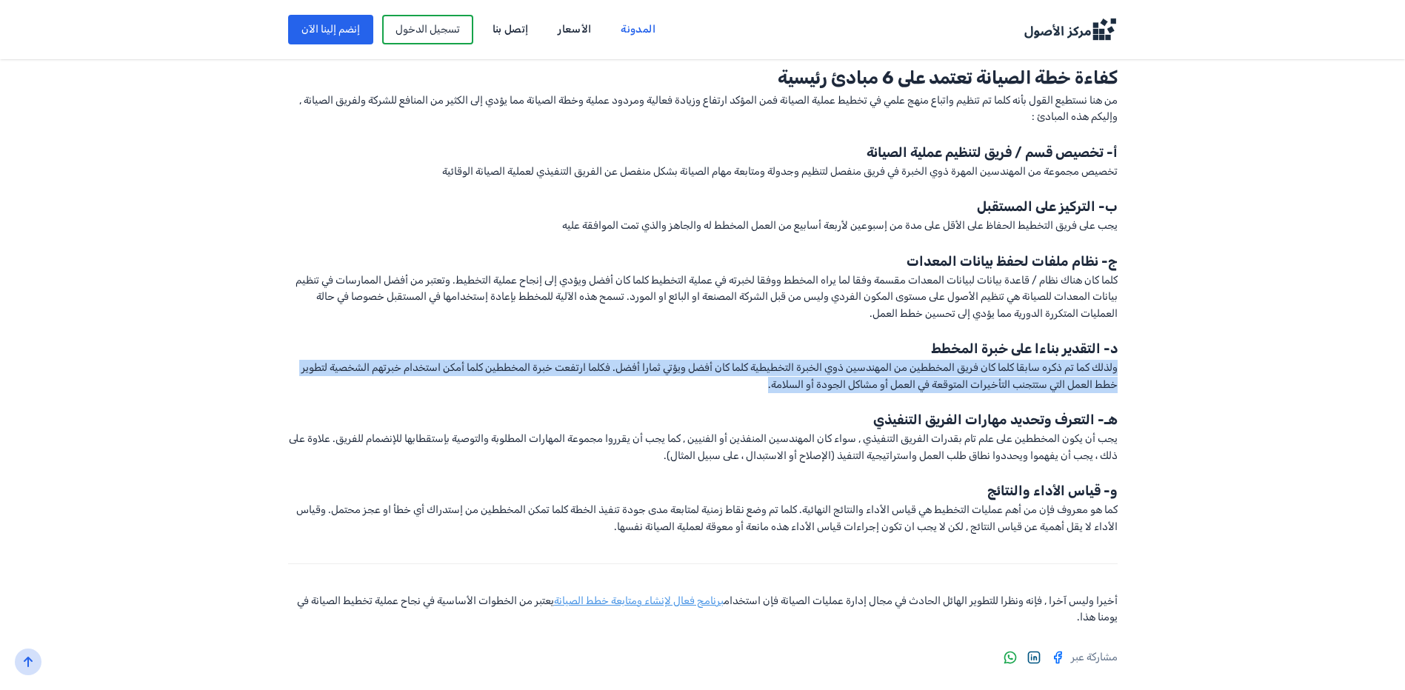
drag, startPoint x: 1129, startPoint y: 362, endPoint x: 750, endPoint y: 385, distance: 379.1
click at [750, 385] on div "برنامج الصيانة الوقائية (PM) أمر بالغ الأهمية للنجاح المستمر للأعمال التي تعتمد…" at bounding box center [702, 120] width 1137 height 1098
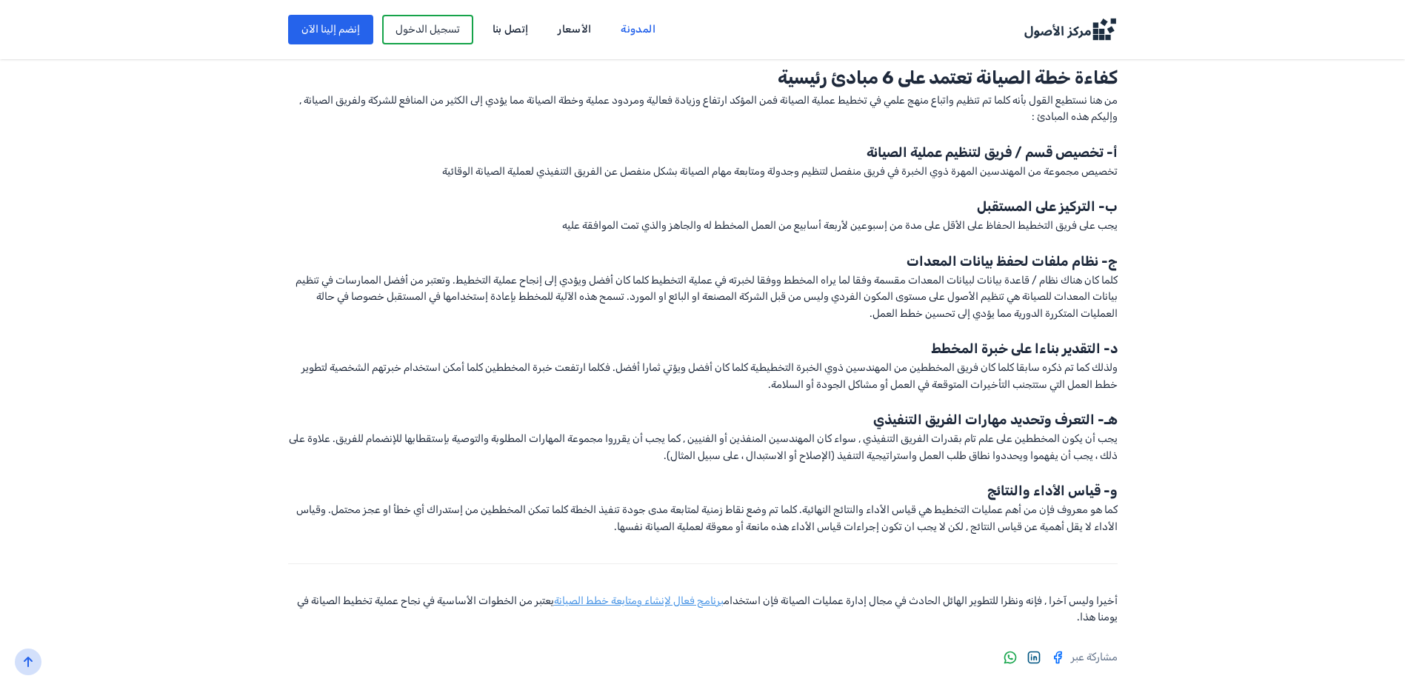
click at [1153, 402] on div "برنامج الصيانة الوقائية (PM) أمر بالغ الأهمية للنجاح المستمر للأعمال التي تعتمد…" at bounding box center [702, 120] width 1137 height 1098
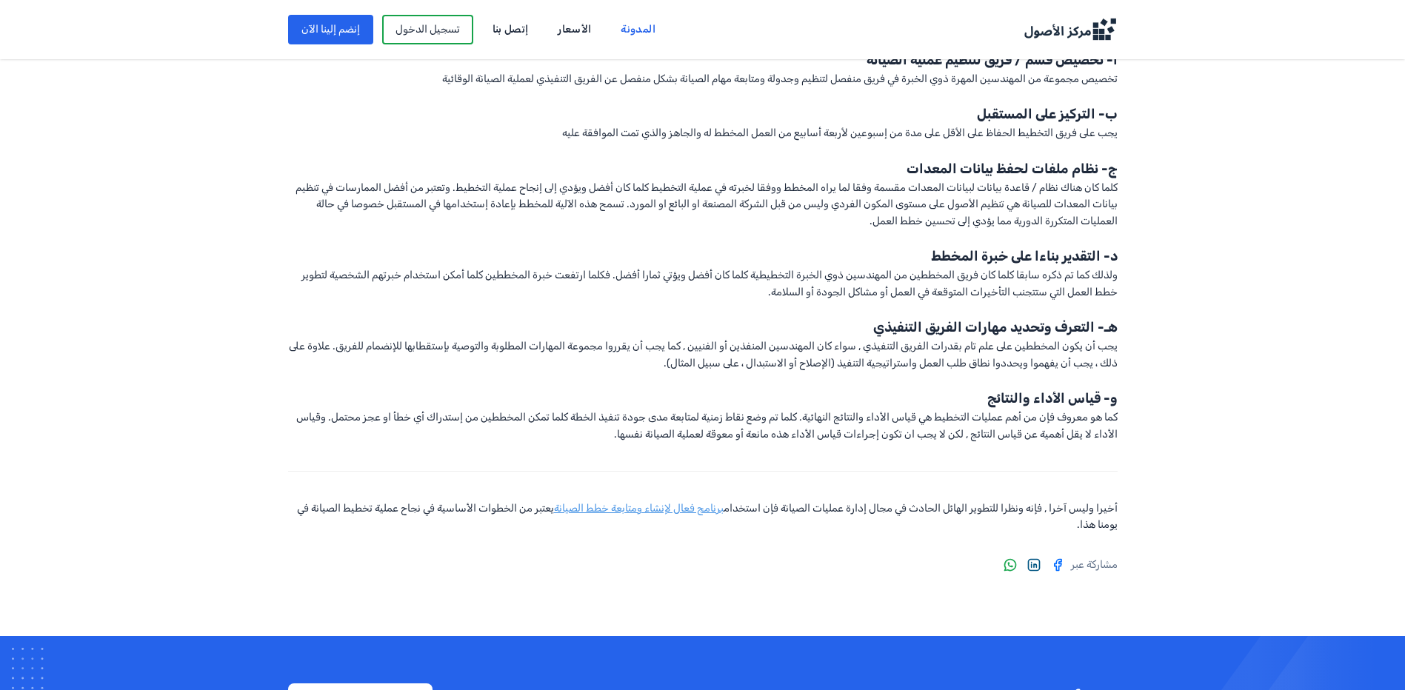
scroll to position [1037, 0]
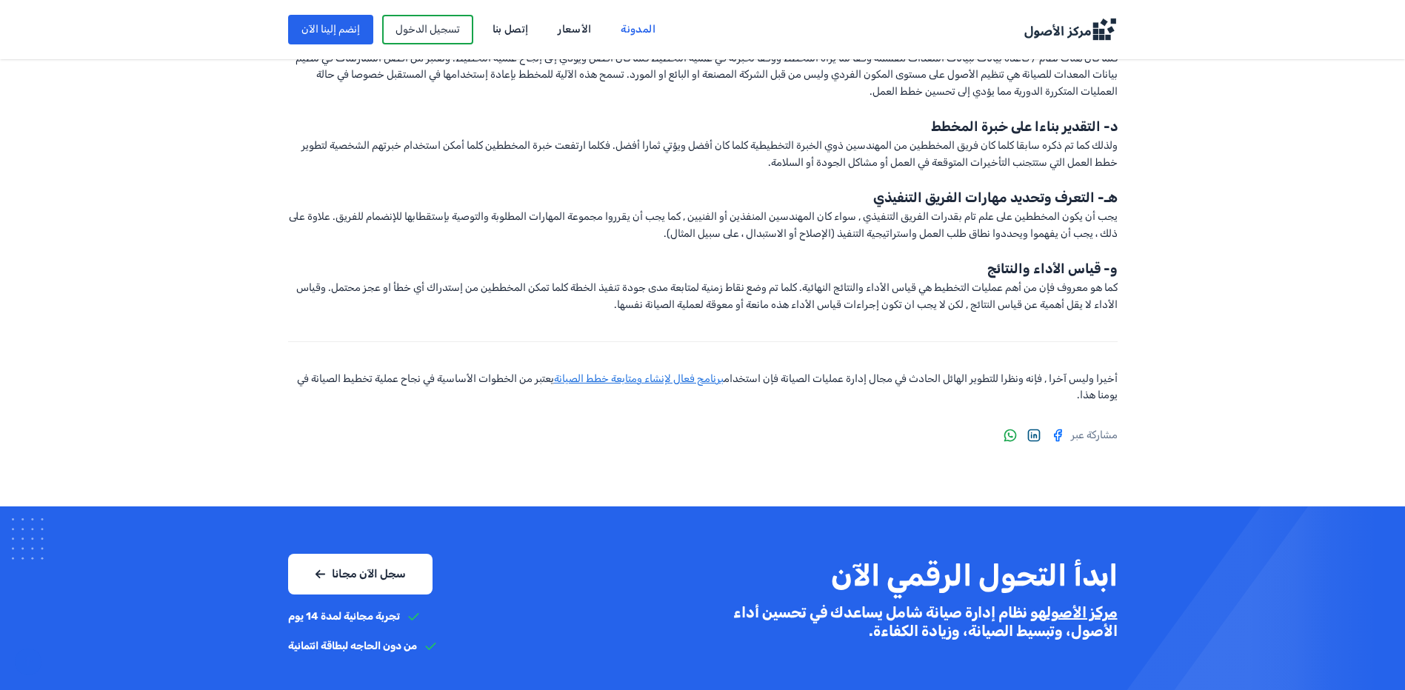
click at [598, 379] on link "برنامج فعال لإنشاء ومتابعة خطط الصيانة" at bounding box center [639, 378] width 170 height 13
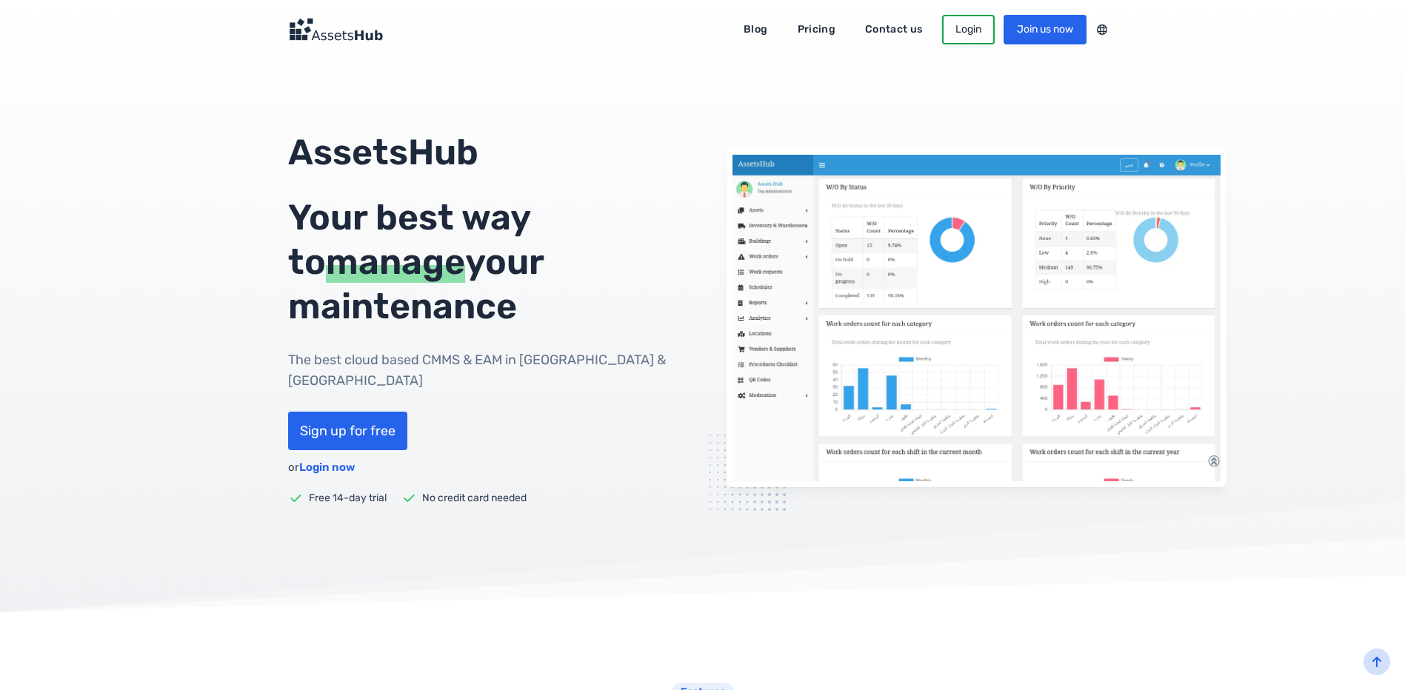
click at [813, 30] on link "Pricing" at bounding box center [816, 30] width 59 height 24
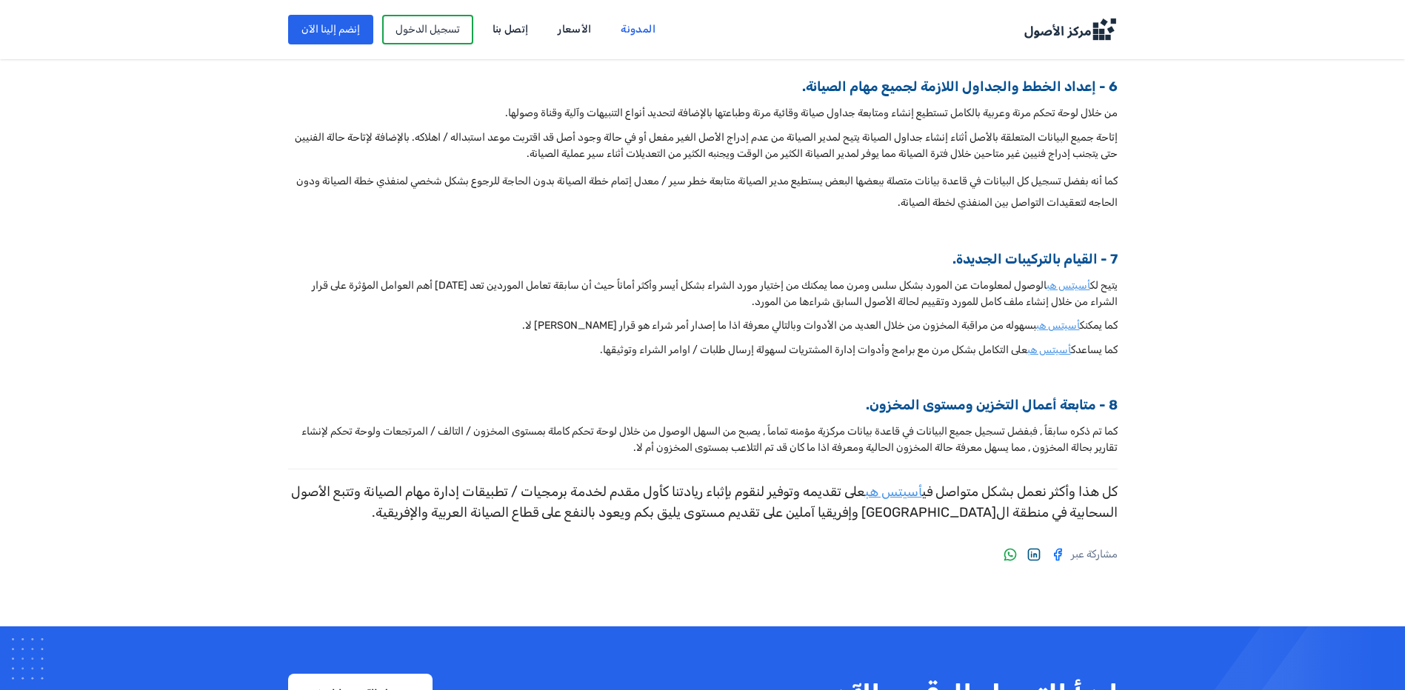
scroll to position [1703, 0]
